Goal: Transaction & Acquisition: Purchase product/service

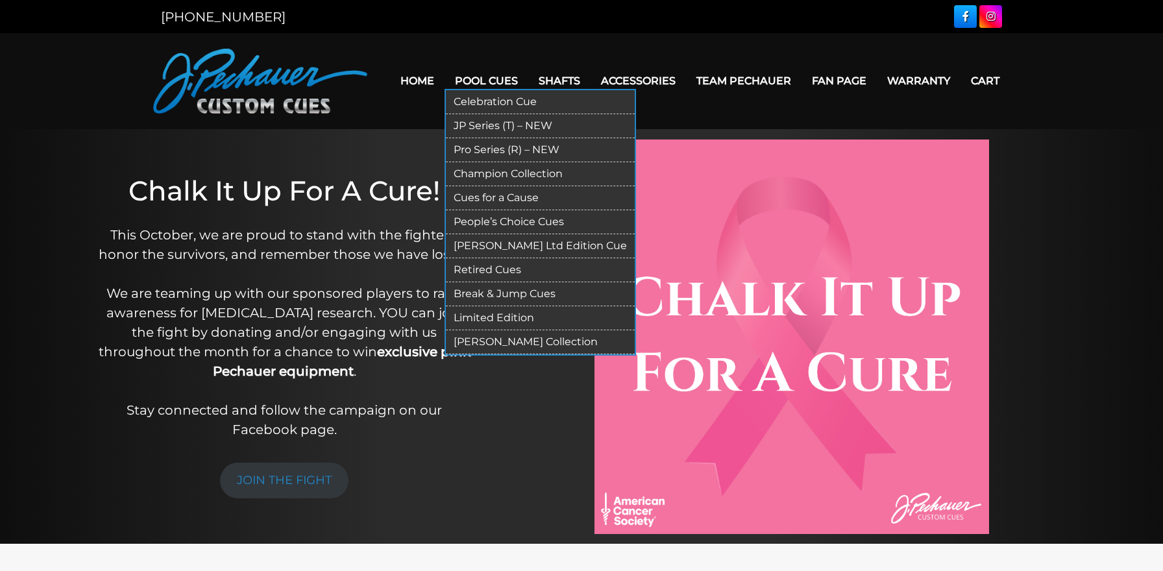
click at [474, 319] on link "Limited Edition" at bounding box center [540, 318] width 189 height 24
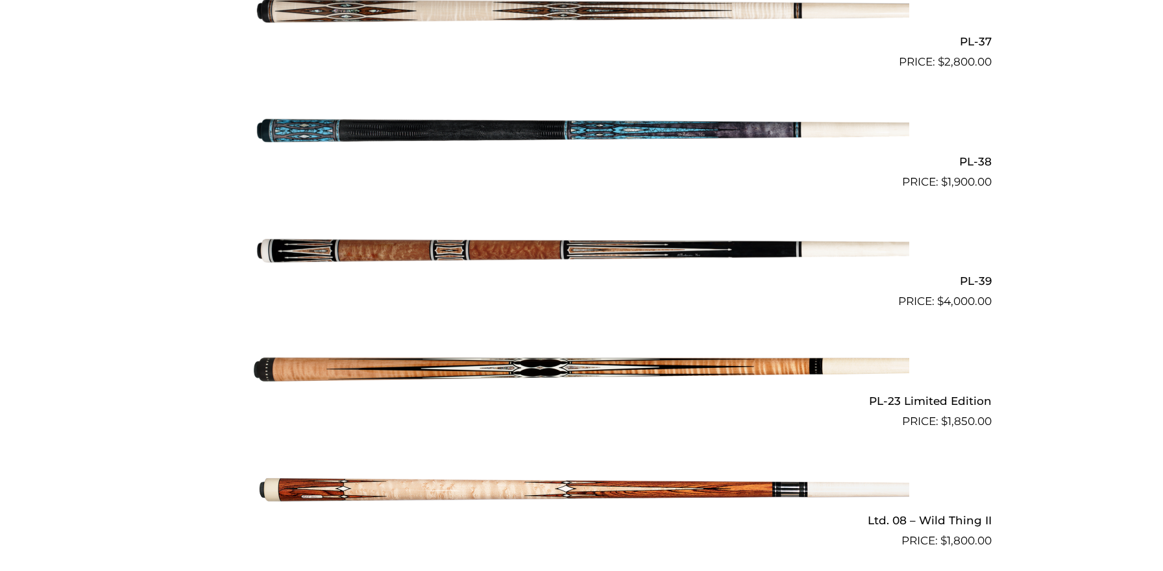
scroll to position [1459, 0]
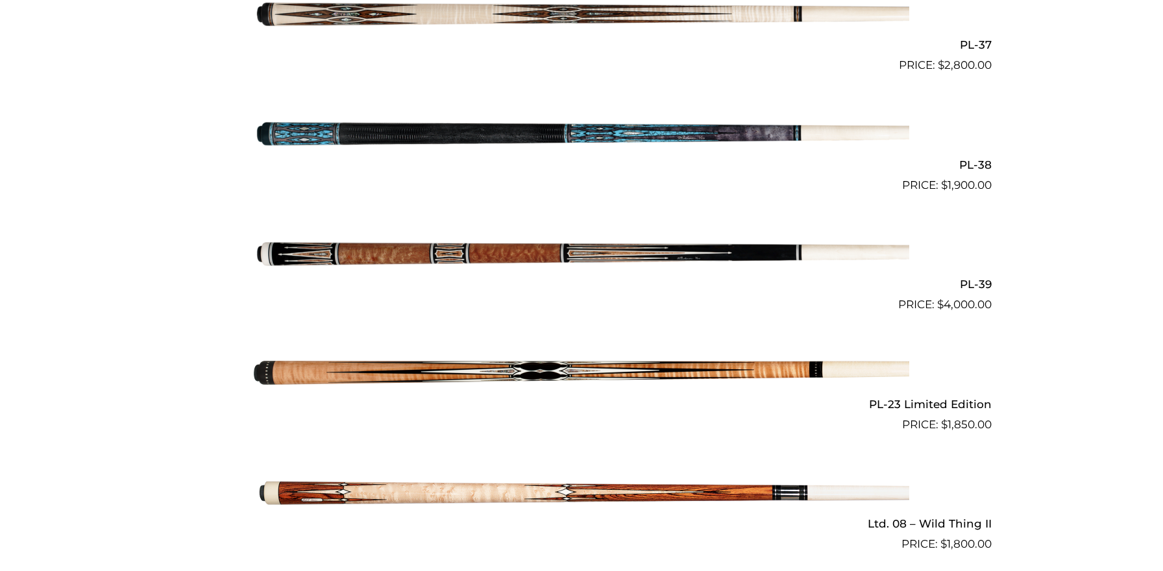
click at [457, 352] on img at bounding box center [581, 373] width 655 height 109
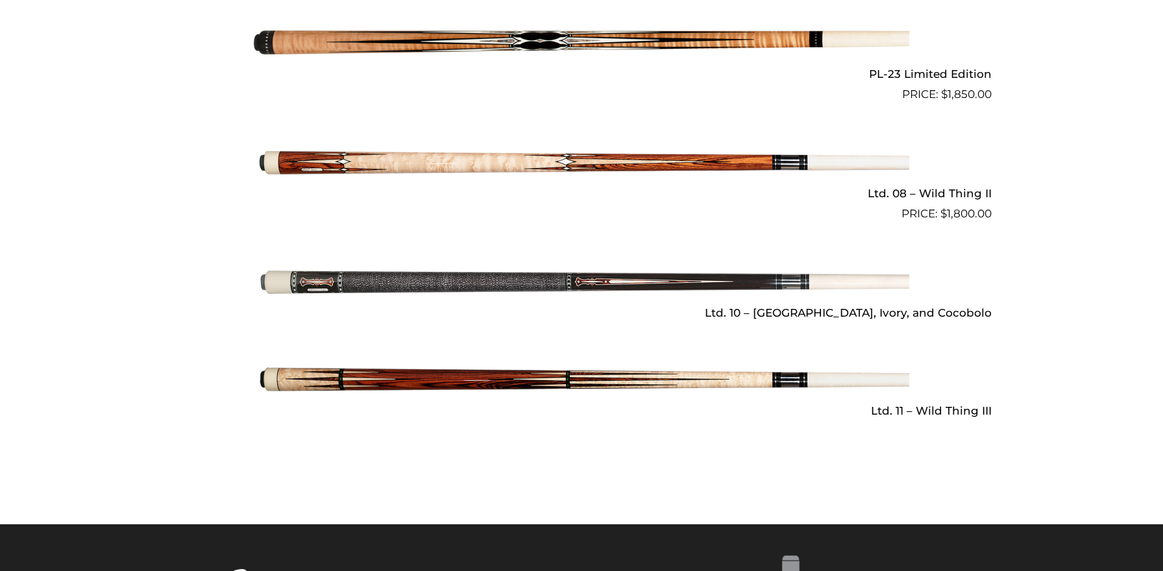
scroll to position [1791, 0]
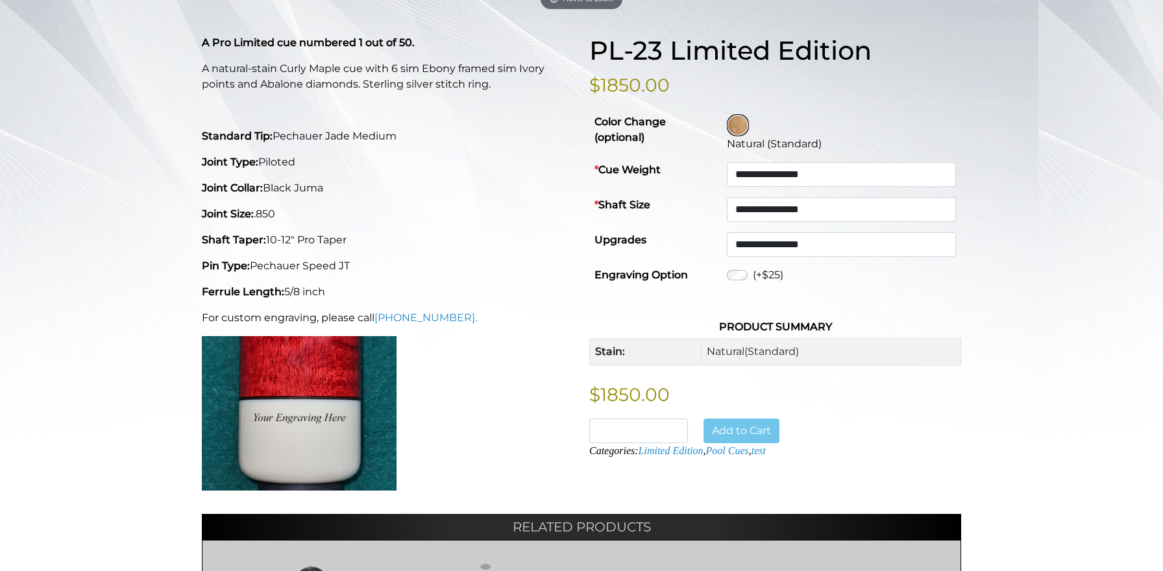
scroll to position [311, 0]
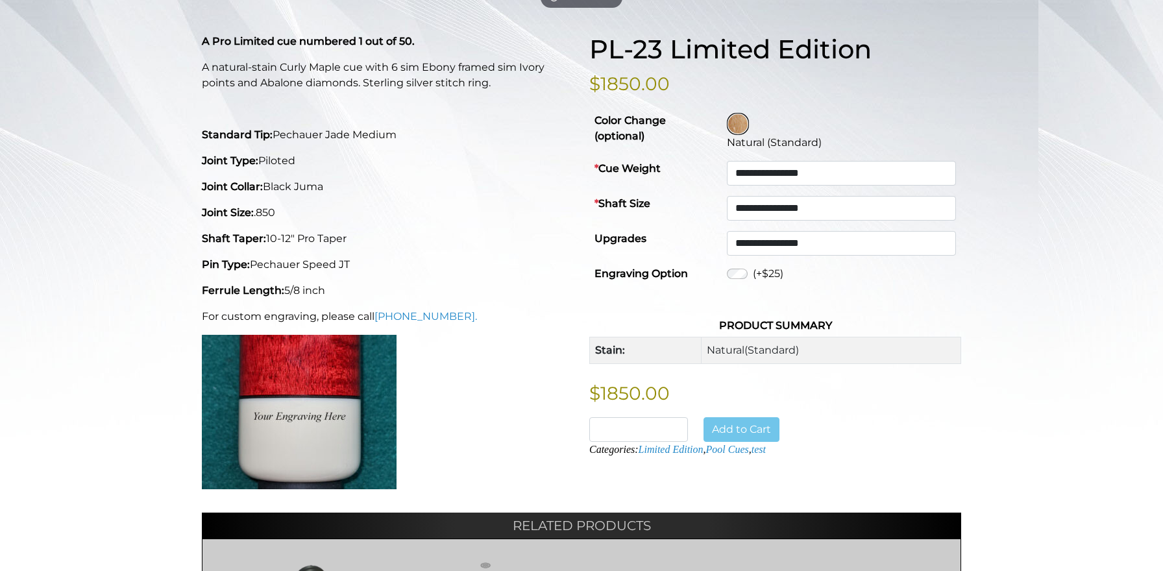
click at [709, 350] on td "Natural (Standard)" at bounding box center [831, 350] width 260 height 27
click at [623, 353] on strong "Stain:" at bounding box center [610, 350] width 30 height 12
click at [712, 353] on td "Natural (Standard)" at bounding box center [831, 350] width 260 height 27
